Goal: Transaction & Acquisition: Purchase product/service

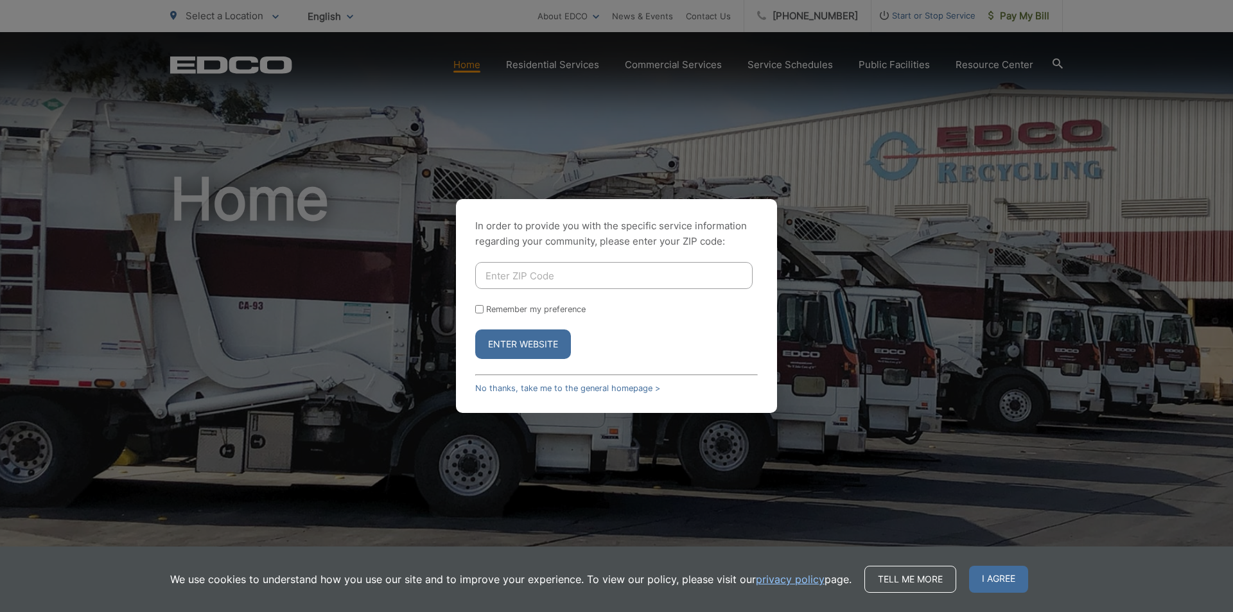
click at [539, 338] on button "Enter Website" at bounding box center [523, 344] width 96 height 30
click at [535, 342] on button "Enter Website" at bounding box center [523, 344] width 96 height 30
click at [556, 385] on link "No thanks, take me to the general homepage >" at bounding box center [567, 388] width 185 height 10
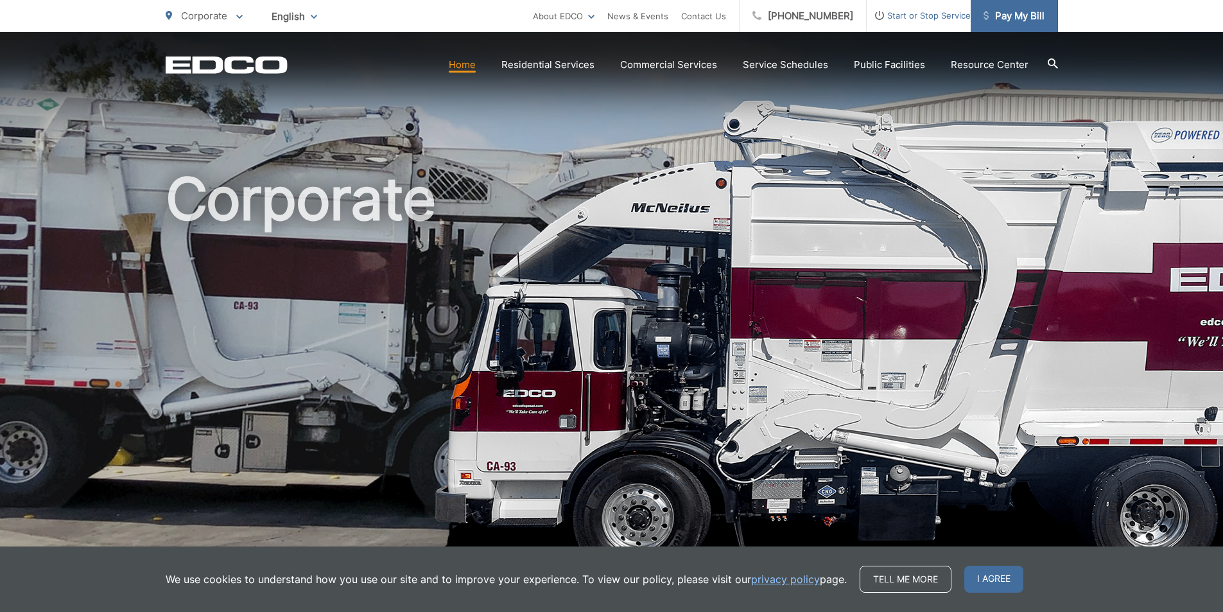
click at [1000, 19] on span "Pay My Bill" at bounding box center [1014, 15] width 61 height 15
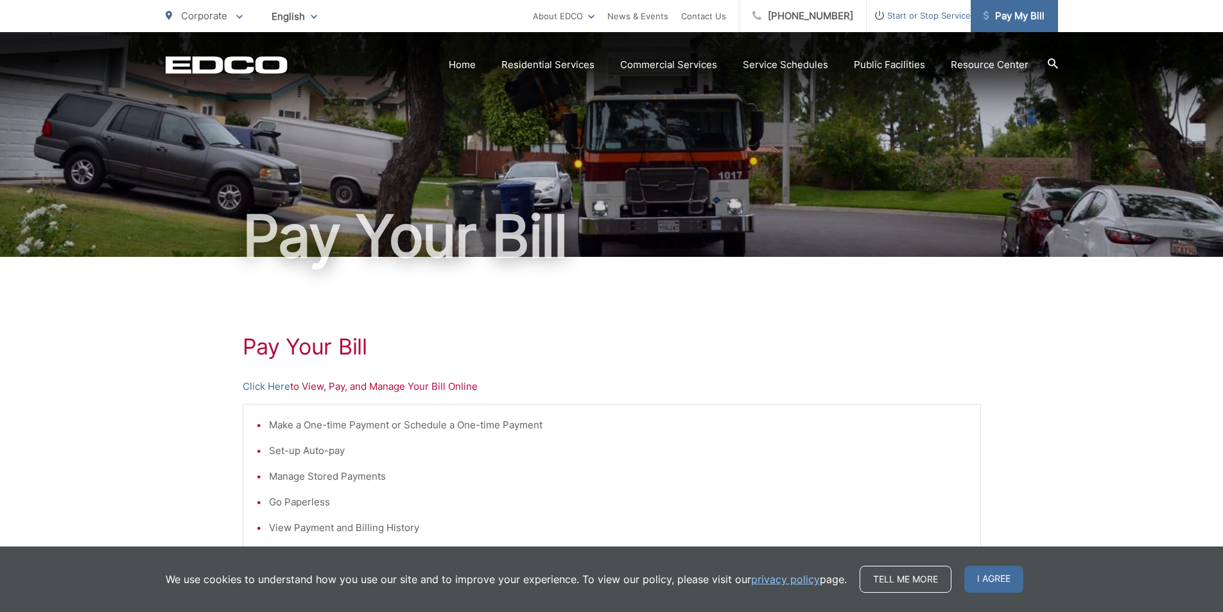
click at [1016, 13] on span "Pay My Bill" at bounding box center [1014, 15] width 61 height 15
click at [270, 385] on link "Click Here" at bounding box center [267, 386] width 48 height 15
